Goal: Navigation & Orientation: Find specific page/section

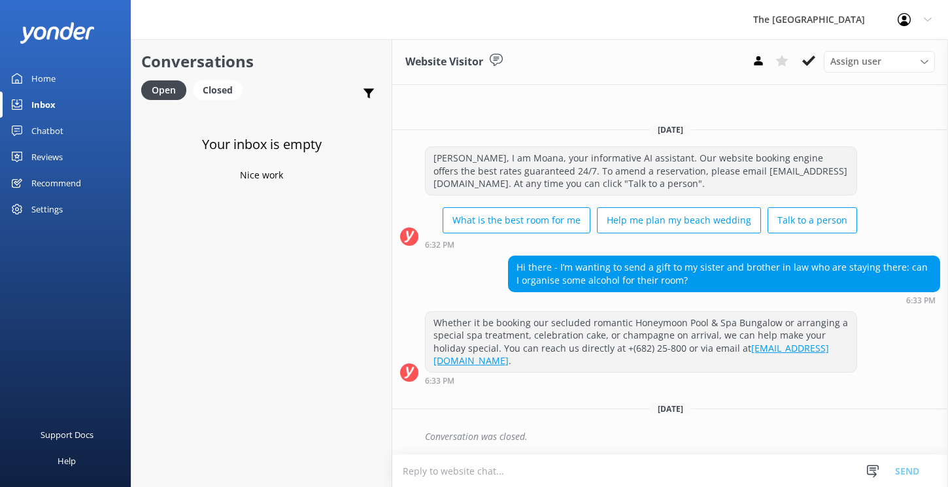
click at [46, 105] on div "Inbox" at bounding box center [43, 105] width 24 height 26
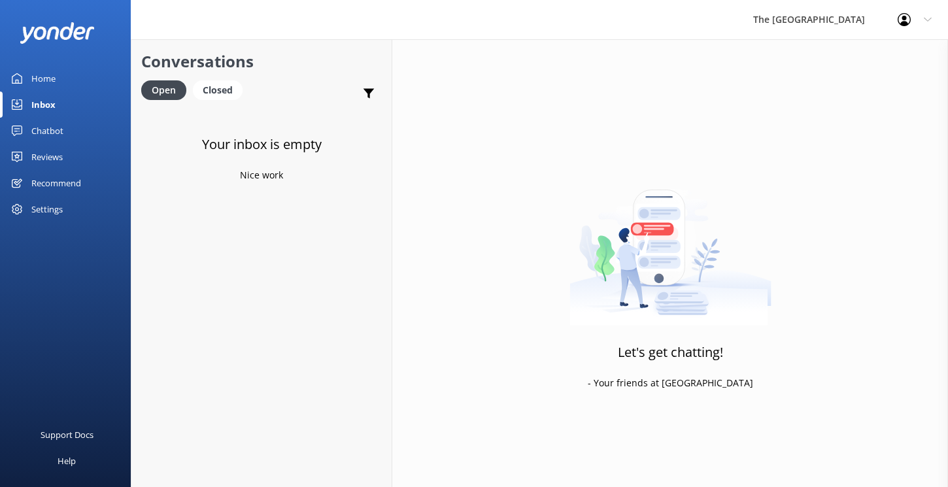
click at [46, 105] on div "Inbox" at bounding box center [43, 105] width 24 height 26
